Goal: Task Accomplishment & Management: Use online tool/utility

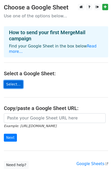
click at [11, 81] on link "Select..." at bounding box center [13, 85] width 19 height 8
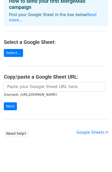
scroll to position [32, 0]
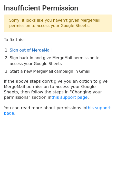
click at [30, 50] on link "Sign out of MergeMail" at bounding box center [31, 50] width 42 height 5
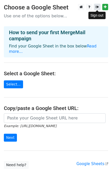
click at [99, 7] on link at bounding box center [97, 7] width 6 height 6
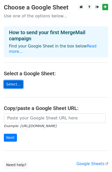
click at [10, 81] on link "Select..." at bounding box center [13, 85] width 19 height 8
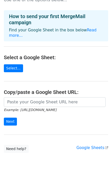
scroll to position [32, 0]
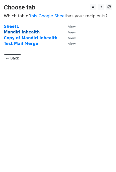
click at [22, 31] on strong "Mandiri Inhealth" at bounding box center [22, 32] width 36 height 5
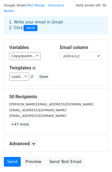
scroll to position [26, 0]
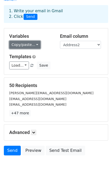
click at [21, 41] on link "Copy/paste..." at bounding box center [24, 45] width 31 height 8
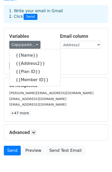
click at [42, 28] on div "Variables Copy/paste... {{Name}} {{Address2}} {{Plan ID}} {{Member ID}} Email c…" at bounding box center [56, 51] width 104 height 46
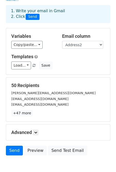
scroll to position [46, 0]
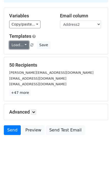
click at [20, 41] on link "Load..." at bounding box center [19, 45] width 20 height 8
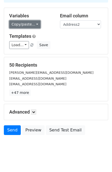
click at [22, 20] on link "Copy/paste..." at bounding box center [24, 24] width 31 height 8
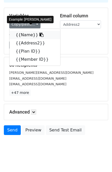
click at [26, 31] on link "{{Name}}" at bounding box center [34, 35] width 51 height 8
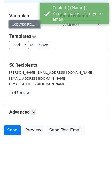
click at [22, 20] on link "Copy/paste..." at bounding box center [24, 24] width 31 height 8
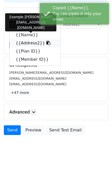
click at [24, 39] on link "{{Address2}}" at bounding box center [34, 43] width 51 height 8
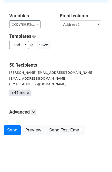
click at [18, 90] on link "+47 more" at bounding box center [19, 93] width 21 height 6
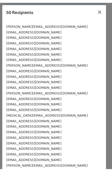
scroll to position [161, 0]
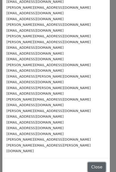
click at [89, 163] on button "Close" at bounding box center [96, 168] width 18 height 10
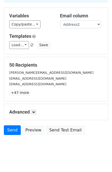
click at [69, 45] on div "Variables Copy/paste... {{Name}} {{Address2}} {{Plan ID}} {{Member ID}} Email c…" at bounding box center [56, 31] width 104 height 46
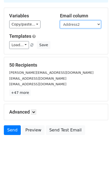
click at [72, 21] on select "Name Address2 Plan ID Member ID" at bounding box center [80, 24] width 41 height 8
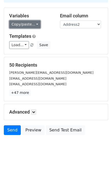
click at [27, 21] on link "Copy/paste..." at bounding box center [24, 24] width 31 height 8
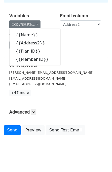
click at [44, 13] on h5 "Variables" at bounding box center [30, 16] width 43 height 6
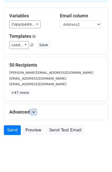
click at [33, 109] on link at bounding box center [34, 112] width 6 height 6
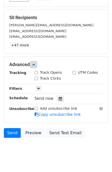
scroll to position [96, 0]
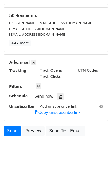
click at [34, 68] on div "Track Opens" at bounding box center [50, 71] width 38 height 6
click at [37, 69] on input "Track Opens" at bounding box center [36, 70] width 3 height 3
checkbox input "true"
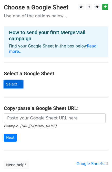
click at [15, 81] on link "Select..." at bounding box center [13, 85] width 19 height 8
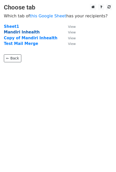
click at [26, 33] on strong "Mandiri Inhealth" at bounding box center [22, 32] width 36 height 5
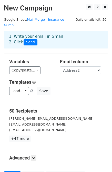
click at [26, 69] on div "Variables Copy/paste... {{Name}} {{Address2}} {{Plan ID}} {{Member ID}} Email c…" at bounding box center [56, 77] width 104 height 46
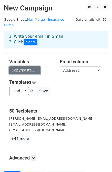
click at [23, 66] on link "Copy/paste..." at bounding box center [24, 70] width 31 height 8
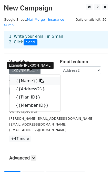
click at [26, 77] on link "{{Name}}" at bounding box center [34, 81] width 51 height 8
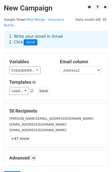
scroll to position [46, 0]
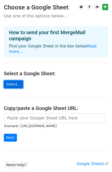
click at [13, 81] on link "Select..." at bounding box center [13, 85] width 19 height 8
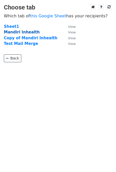
click at [19, 34] on strong "Mandiri Inhealth" at bounding box center [22, 32] width 36 height 5
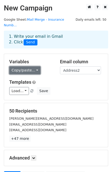
click at [22, 66] on link "Copy/paste..." at bounding box center [24, 70] width 31 height 8
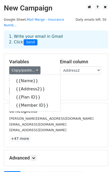
click at [67, 80] on div "Templates Load... No templates saved Save" at bounding box center [55, 88] width 101 height 16
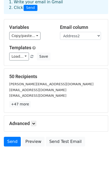
scroll to position [35, 0]
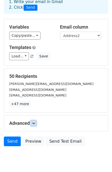
click at [36, 121] on link at bounding box center [34, 124] width 6 height 6
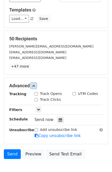
scroll to position [73, 0]
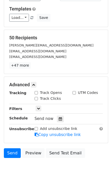
click at [36, 91] on input "Track Opens" at bounding box center [36, 92] width 3 height 3
checkbox input "true"
click at [36, 97] on input "Track Clicks" at bounding box center [36, 98] width 3 height 3
checkbox input "true"
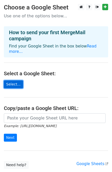
click at [8, 81] on link "Select..." at bounding box center [13, 85] width 19 height 8
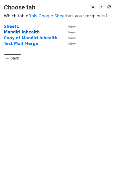
click at [24, 30] on strong "Mandiri Inhealth" at bounding box center [22, 32] width 36 height 5
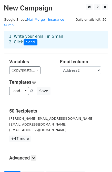
scroll to position [42, 0]
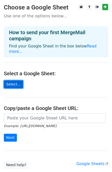
click at [13, 81] on link "Select..." at bounding box center [13, 85] width 19 height 8
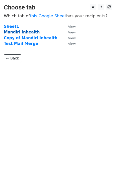
click at [19, 34] on strong "Mandiri Inhealth" at bounding box center [22, 32] width 36 height 5
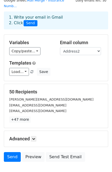
scroll to position [19, 0]
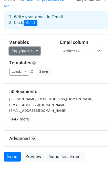
click at [29, 47] on link "Copy/paste..." at bounding box center [24, 51] width 31 height 8
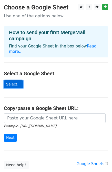
click at [14, 81] on link "Select..." at bounding box center [13, 85] width 19 height 8
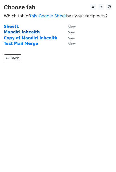
click at [14, 31] on strong "Mandiri Inhealth" at bounding box center [22, 32] width 36 height 5
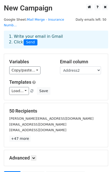
scroll to position [46, 0]
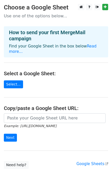
scroll to position [32, 0]
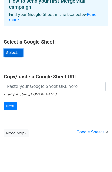
click at [18, 49] on link "Select..." at bounding box center [13, 53] width 19 height 8
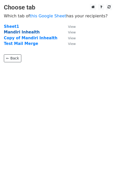
click at [29, 32] on strong "Mandiri Inhealth" at bounding box center [22, 32] width 36 height 5
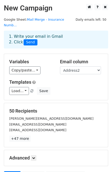
scroll to position [46, 0]
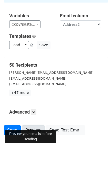
click at [28, 126] on link "Preview" at bounding box center [33, 131] width 23 height 10
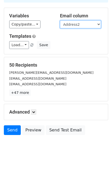
click at [74, 20] on select "Name Address2 Plan ID Member ID" at bounding box center [80, 24] width 41 height 8
